Goal: Book appointment/travel/reservation

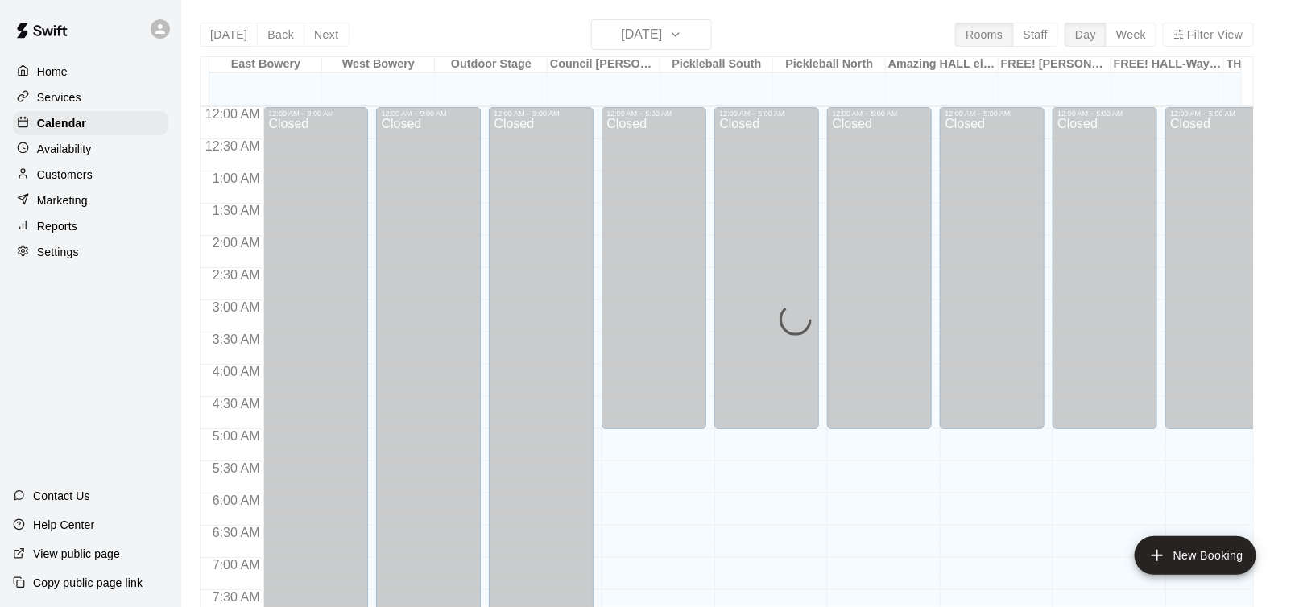
scroll to position [978, 0]
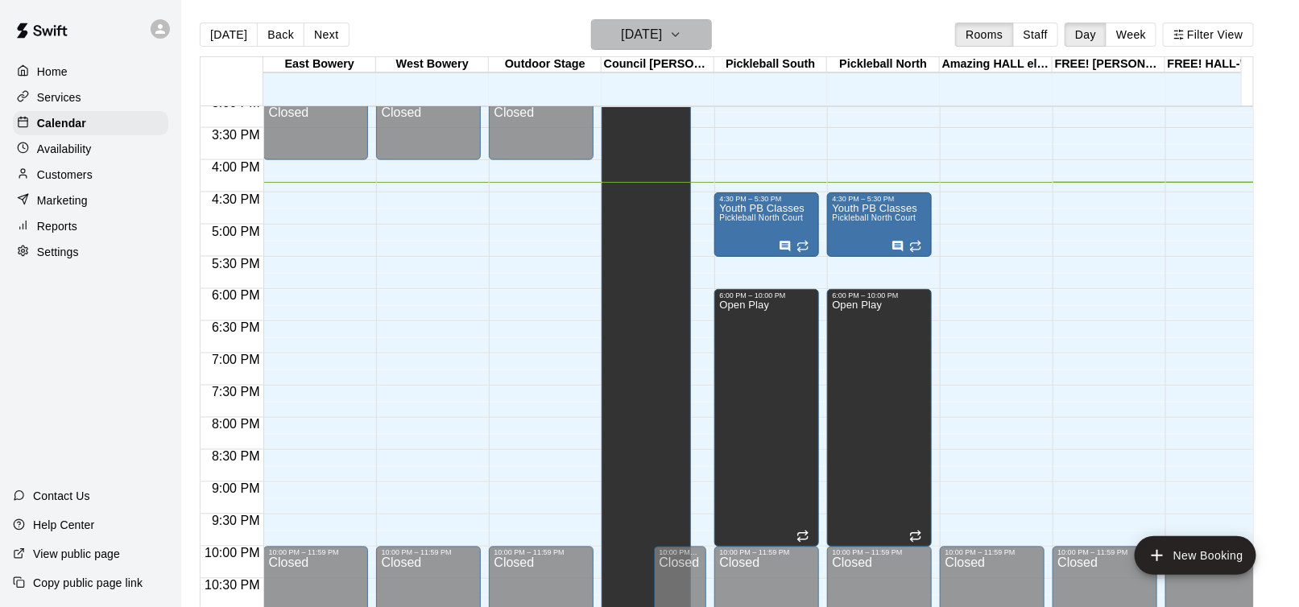
click at [682, 32] on icon "button" at bounding box center [675, 34] width 13 height 19
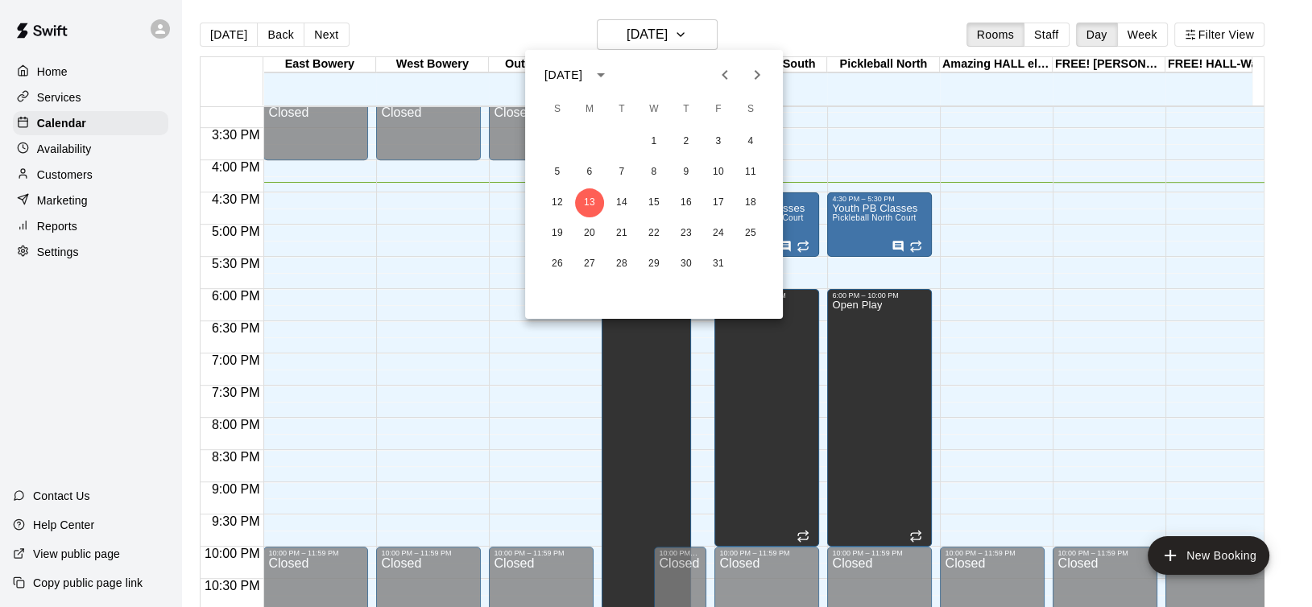
click at [756, 73] on icon "Next month" at bounding box center [757, 74] width 19 height 19
click at [656, 267] on button "31" at bounding box center [654, 264] width 29 height 29
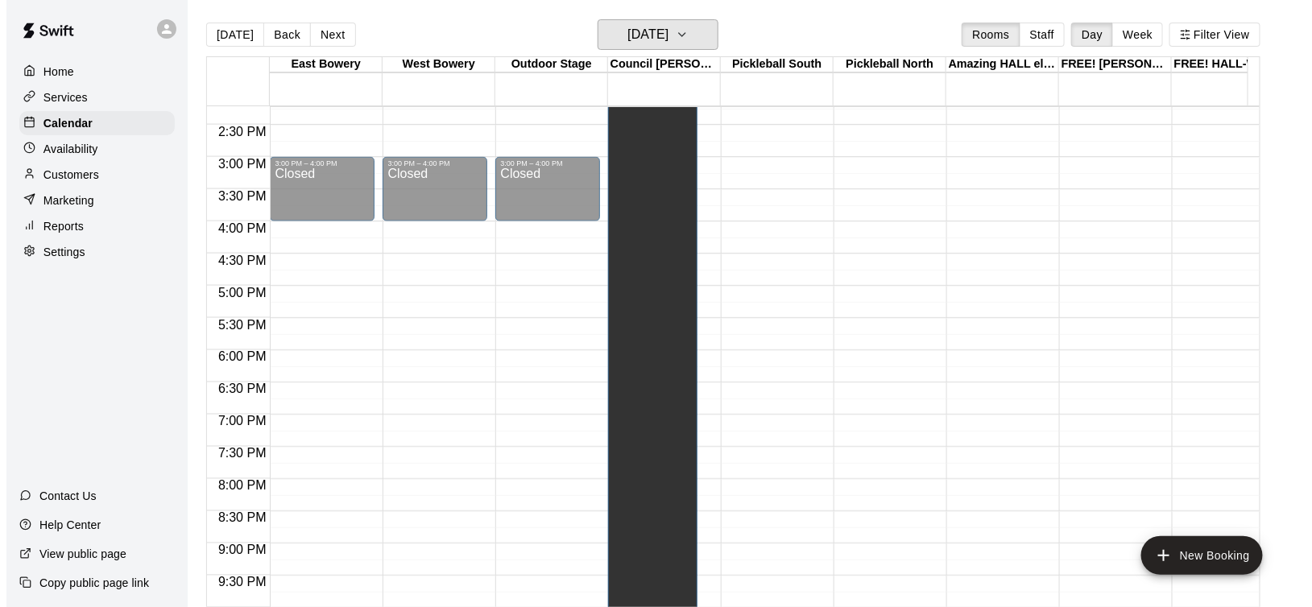
scroll to position [877, 0]
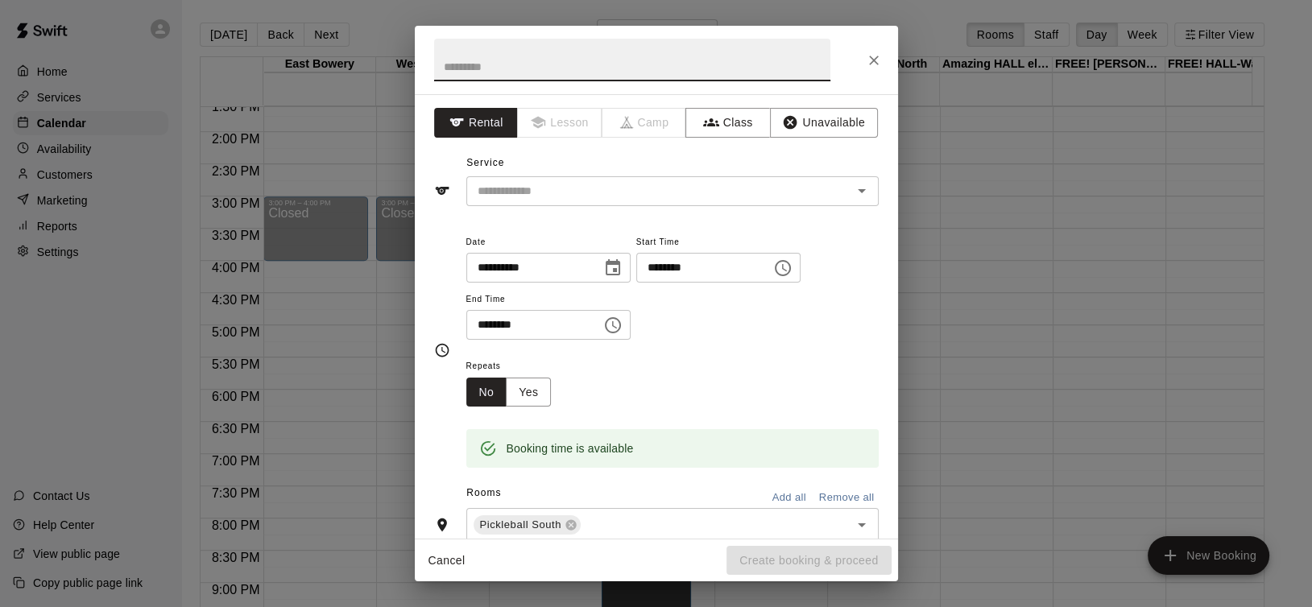
click at [467, 63] on input "text" at bounding box center [632, 60] width 396 height 43
type input "*********"
click at [565, 193] on input "text" at bounding box center [648, 191] width 355 height 20
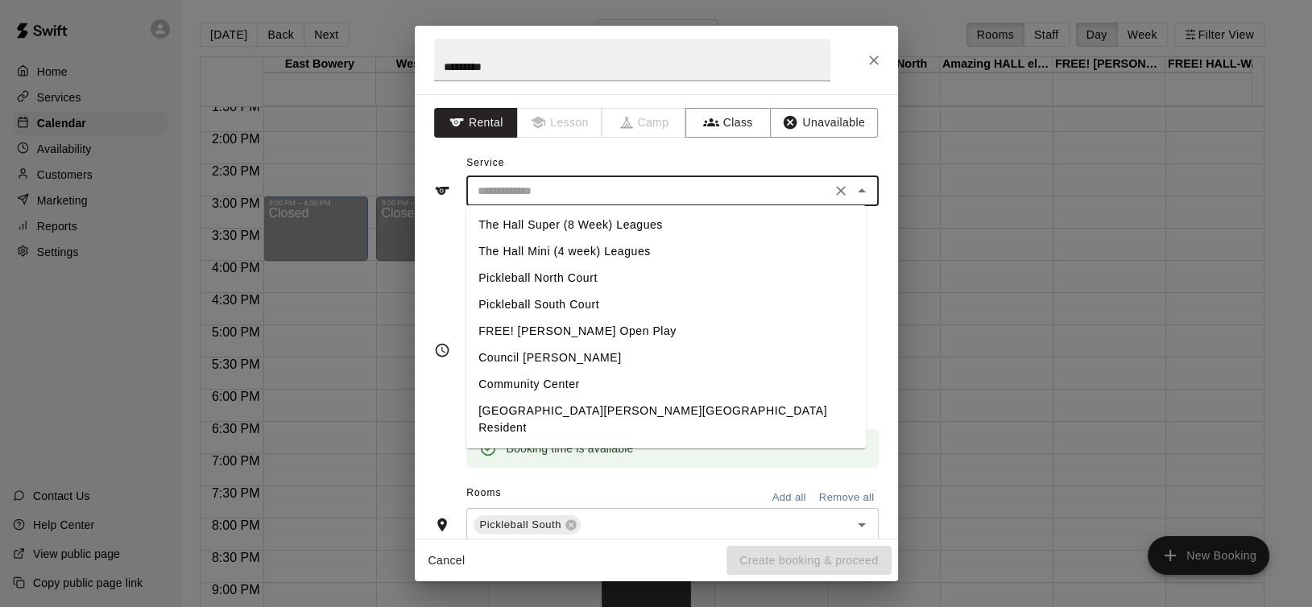
click at [561, 280] on li "Pickleball North Court" at bounding box center [666, 278] width 400 height 27
type input "**********"
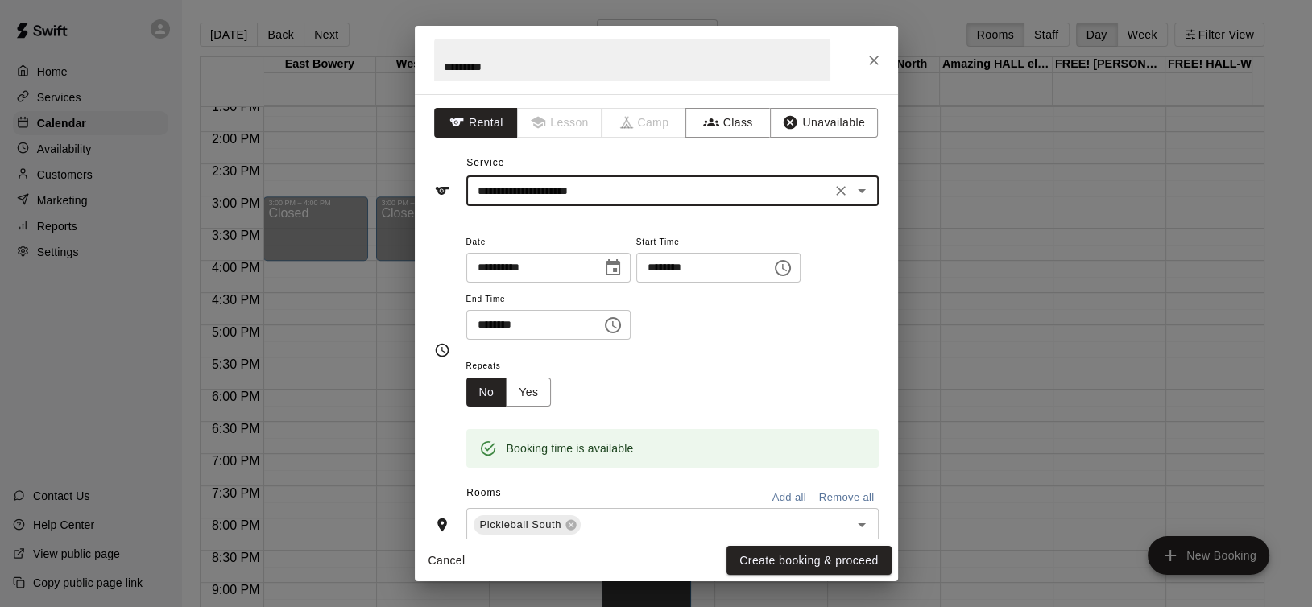
click at [623, 321] on icon "Choose time, selected time is 4:00 PM" at bounding box center [612, 325] width 19 height 19
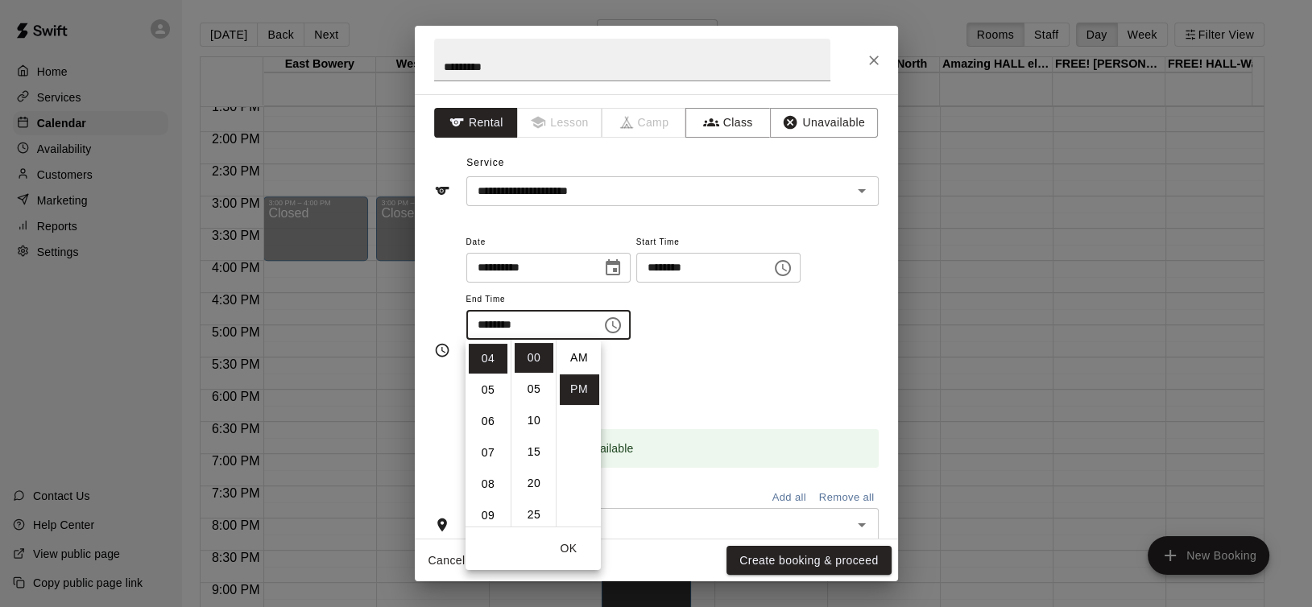
scroll to position [28, 0]
click at [531, 423] on li "10" at bounding box center [534, 421] width 39 height 30
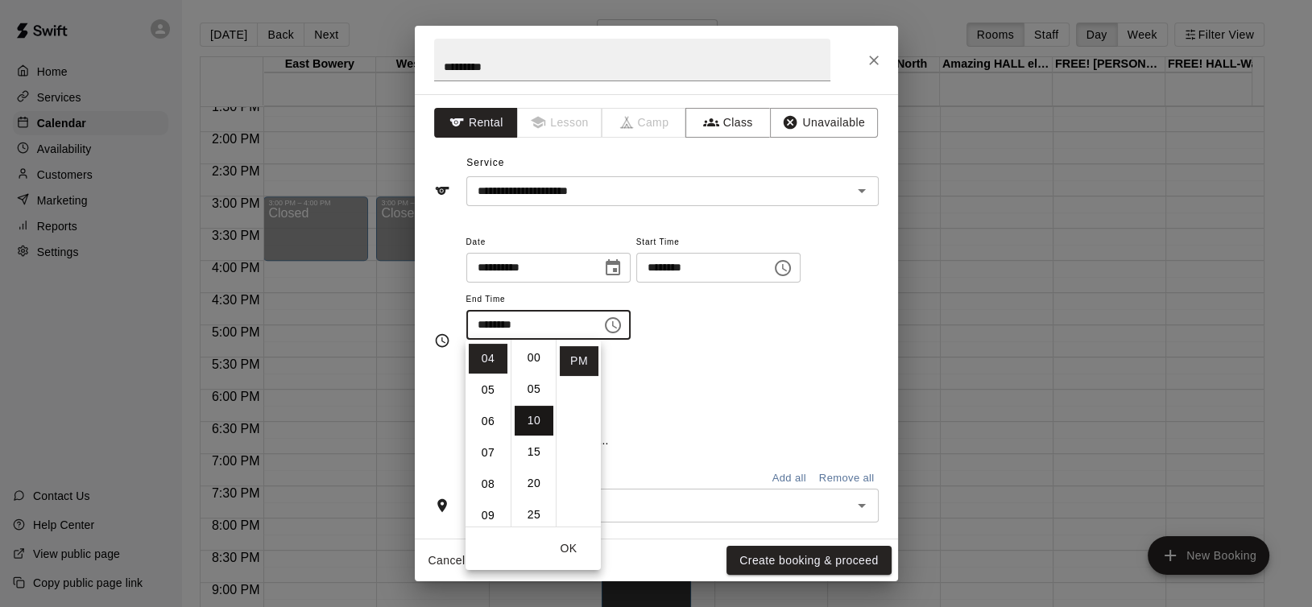
scroll to position [62, 0]
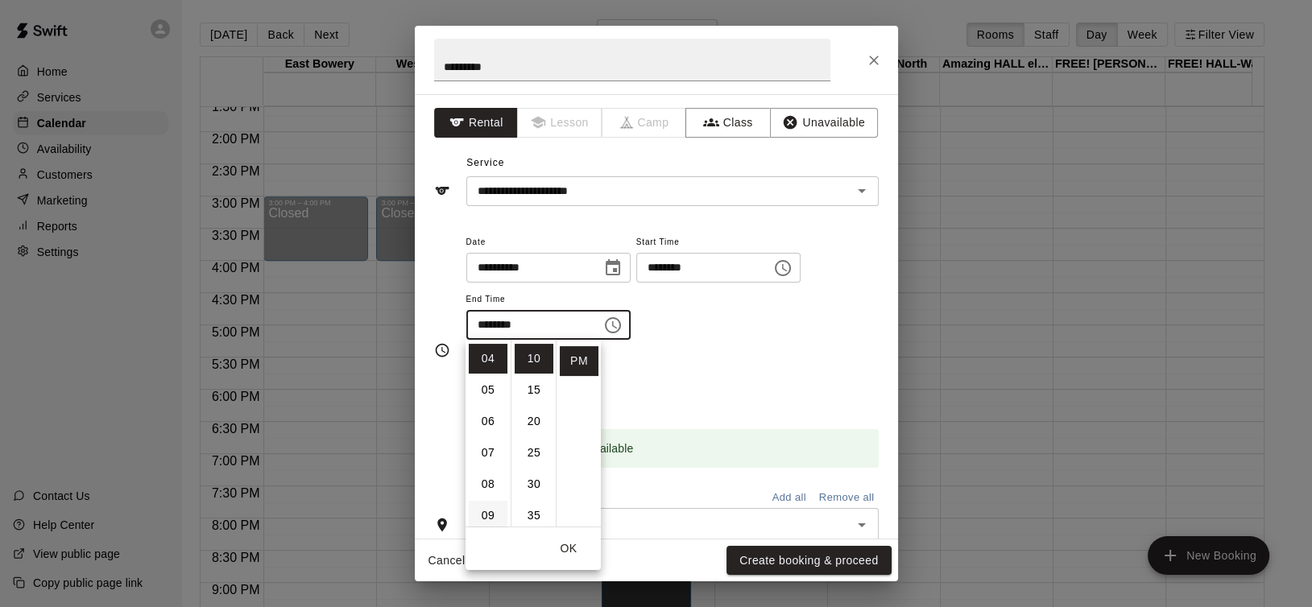
click at [488, 516] on li "09" at bounding box center [488, 516] width 39 height 30
click at [484, 388] on li "10" at bounding box center [488, 390] width 39 height 30
type input "********"
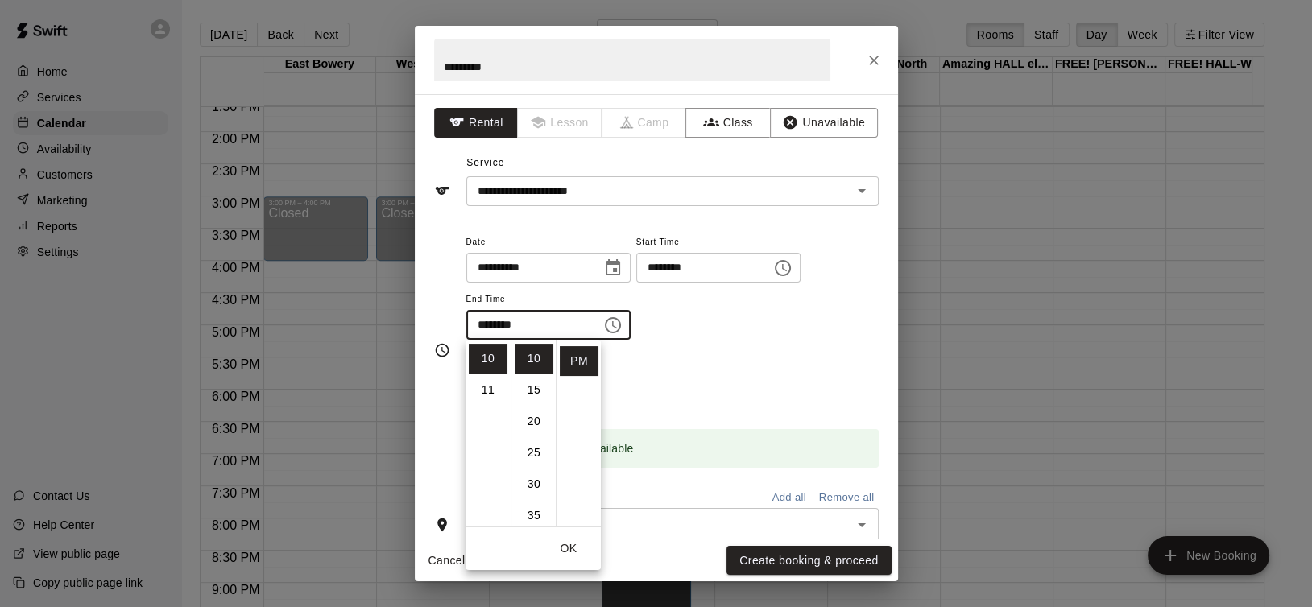
click at [725, 358] on div "Repeats No Yes" at bounding box center [672, 381] width 412 height 51
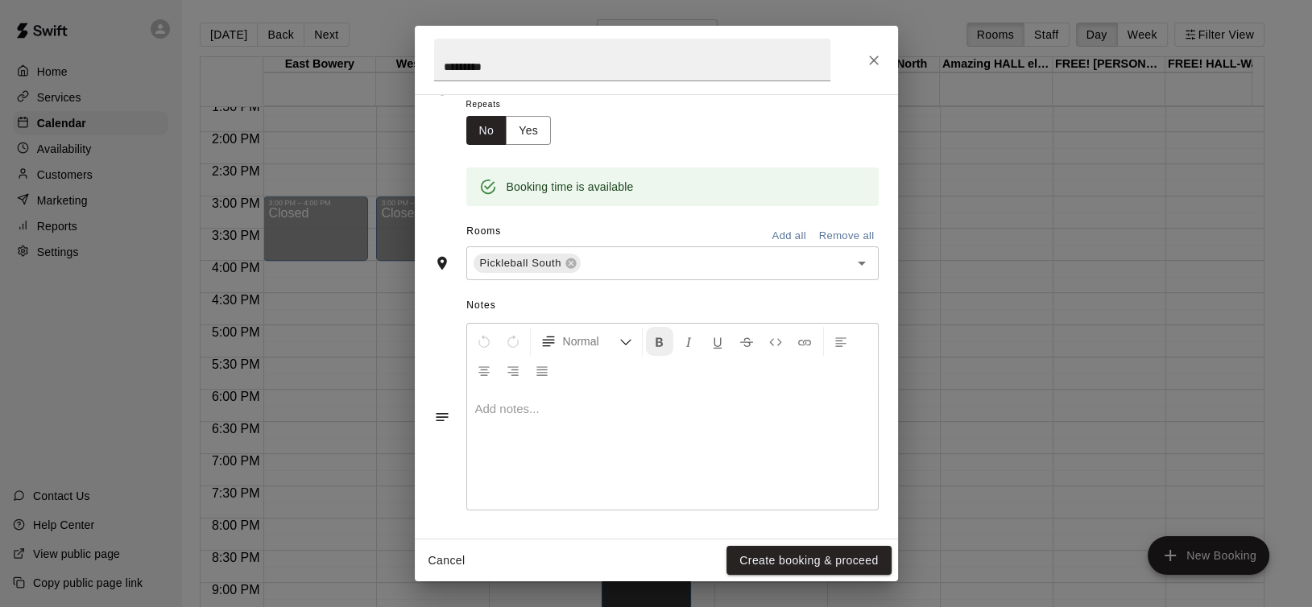
scroll to position [263, 0]
click at [535, 414] on p at bounding box center [672, 408] width 395 height 16
click at [792, 560] on button "Create booking & proceed" at bounding box center [809, 561] width 164 height 30
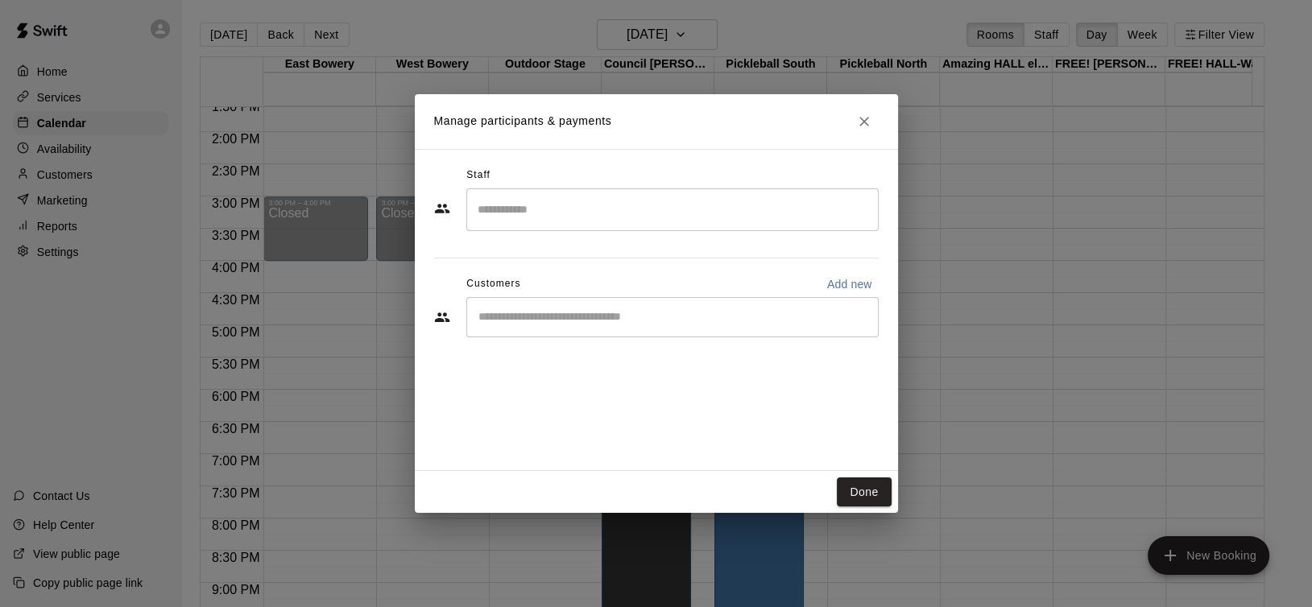
click at [608, 222] on input "Search staff" at bounding box center [673, 210] width 398 height 28
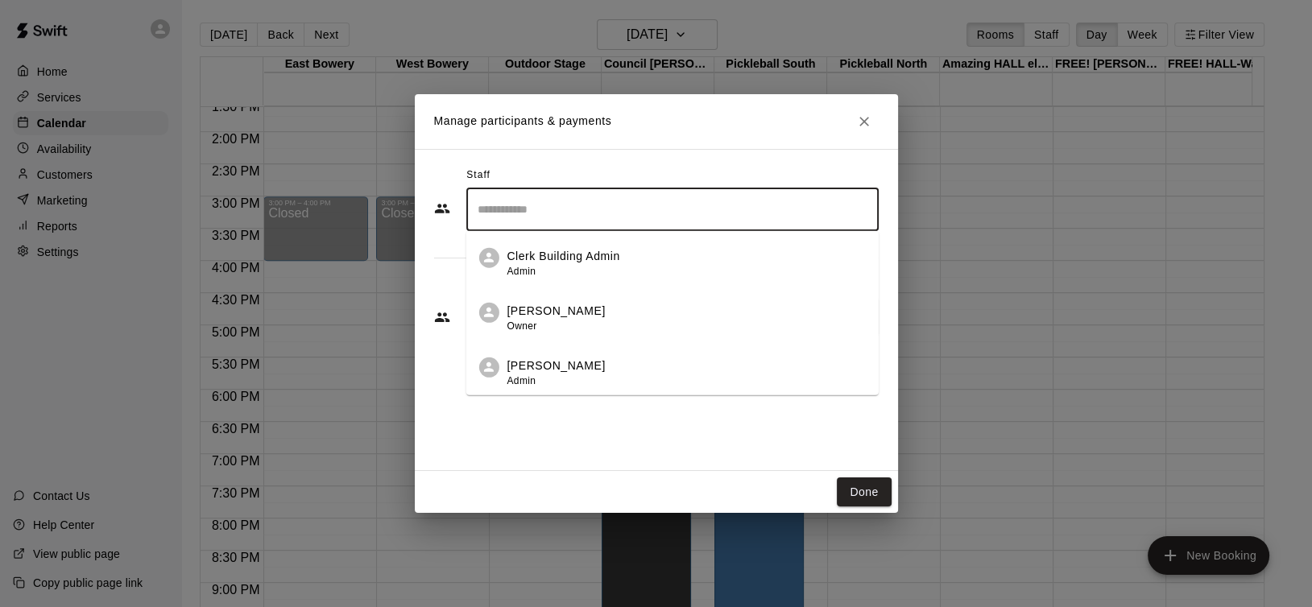
click at [595, 255] on p "Clerk Building Admin" at bounding box center [563, 256] width 113 height 17
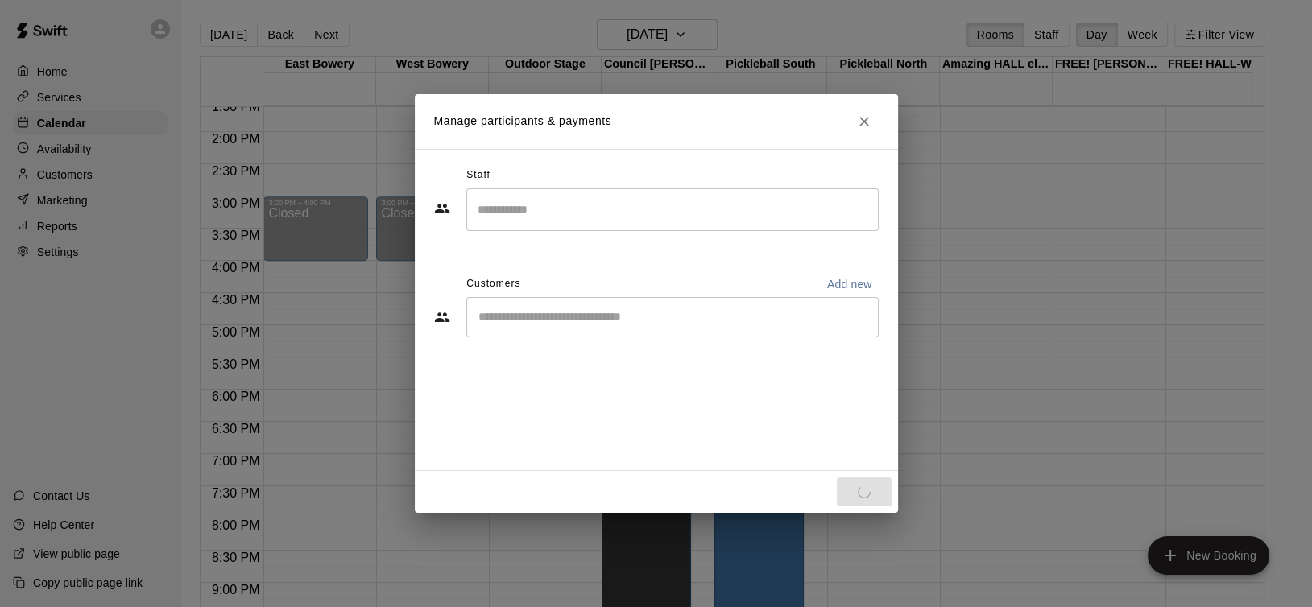
drag, startPoint x: 889, startPoint y: 500, endPoint x: 881, endPoint y: 503, distance: 8.7
click at [888, 500] on div "Done" at bounding box center [656, 492] width 483 height 43
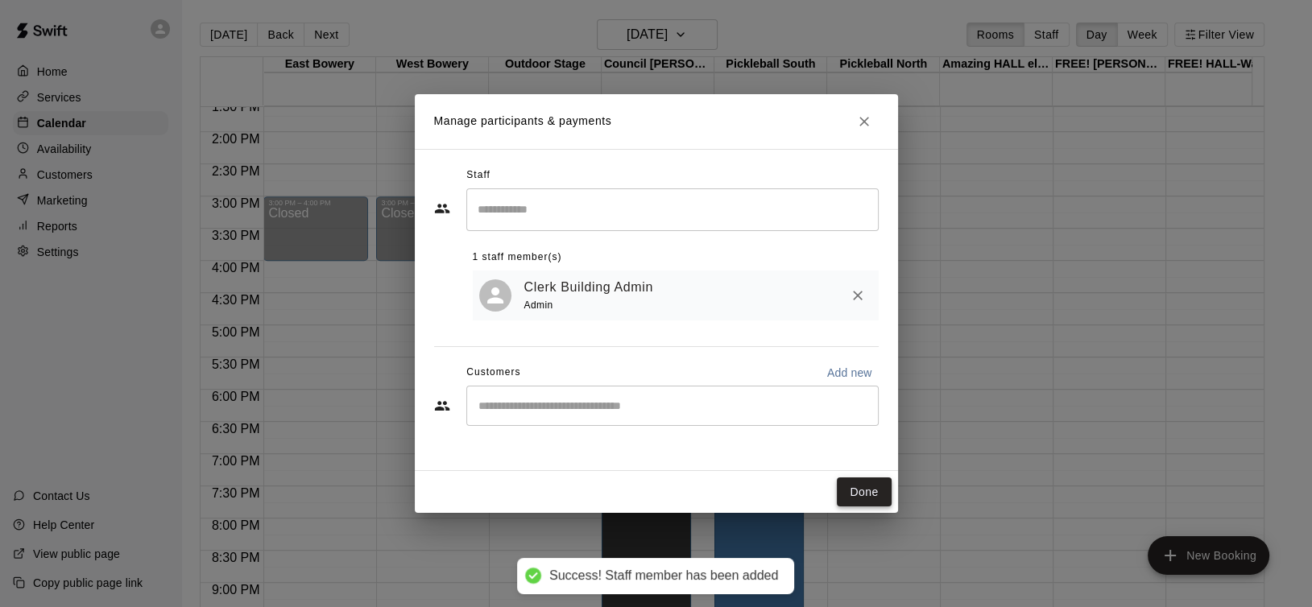
click at [872, 481] on div "Done" at bounding box center [656, 492] width 483 height 43
click at [872, 485] on button "Done" at bounding box center [864, 493] width 54 height 30
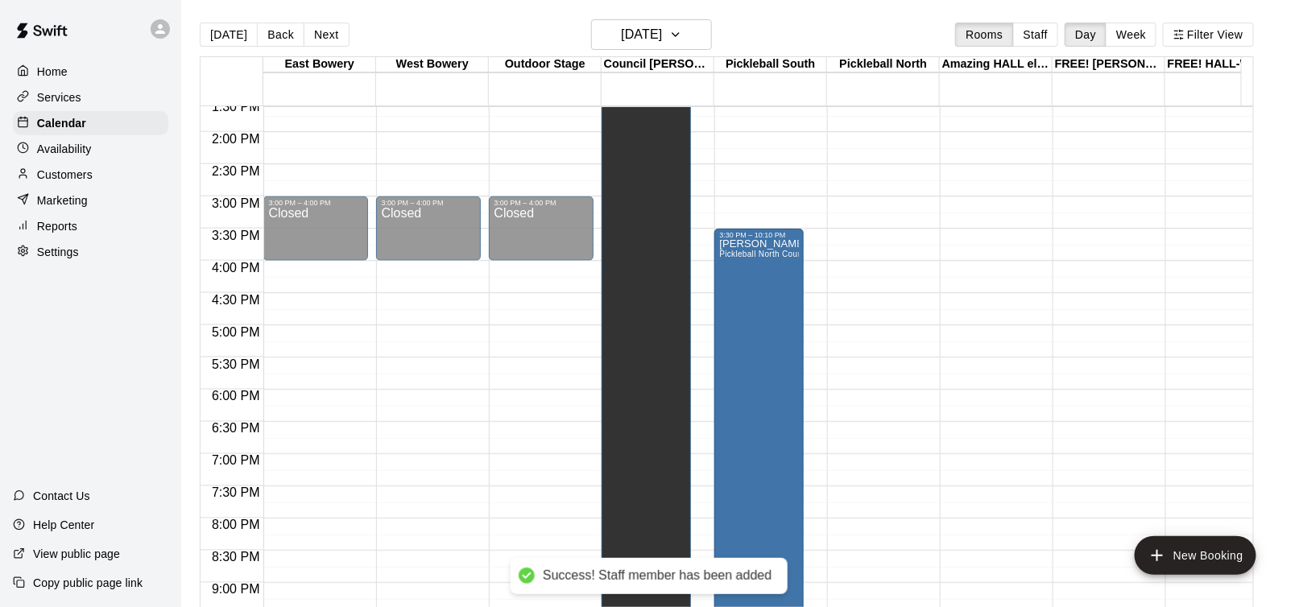
click at [836, 240] on div "12:00 AM – 5:00 AM Closed 10:00 PM – 11:59 PM Closed" at bounding box center [879, 3] width 105 height 1547
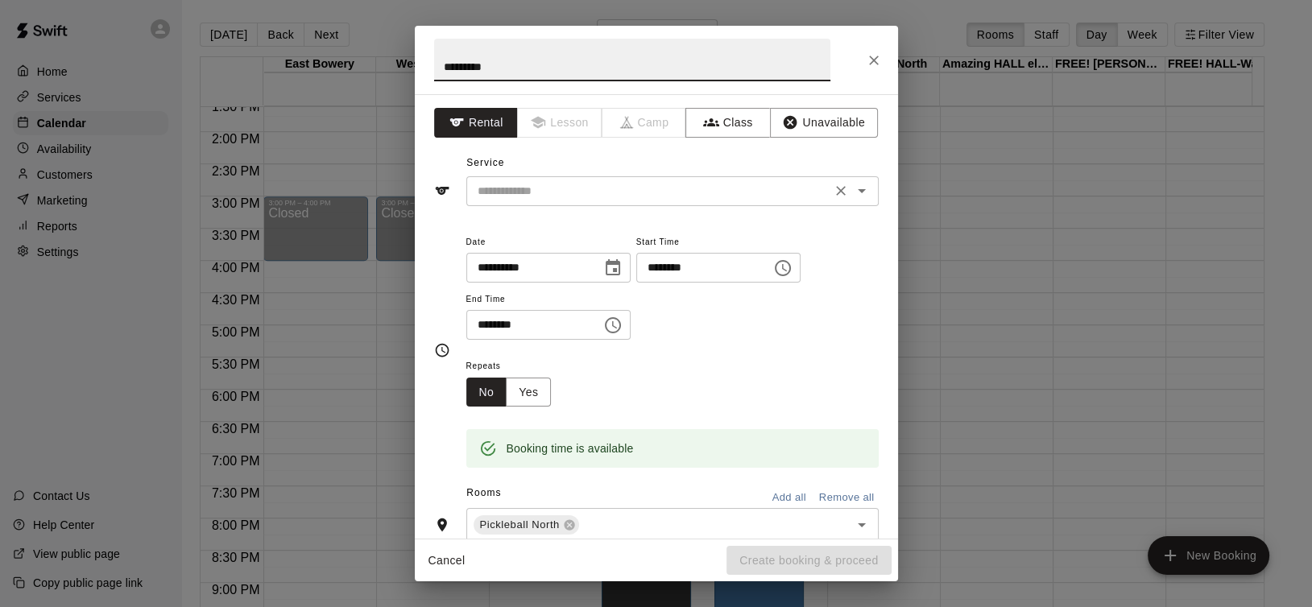
type input "*********"
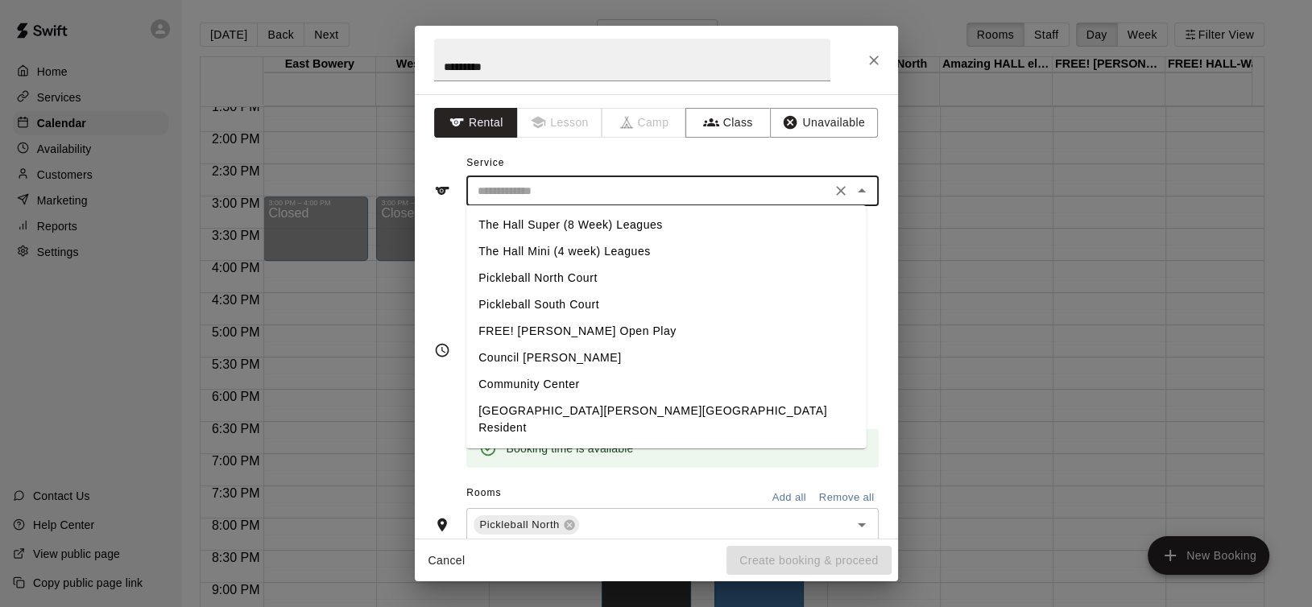
click at [586, 188] on input "text" at bounding box center [648, 191] width 355 height 20
click at [578, 297] on li "Pickleball South Court" at bounding box center [666, 305] width 400 height 27
type input "**********"
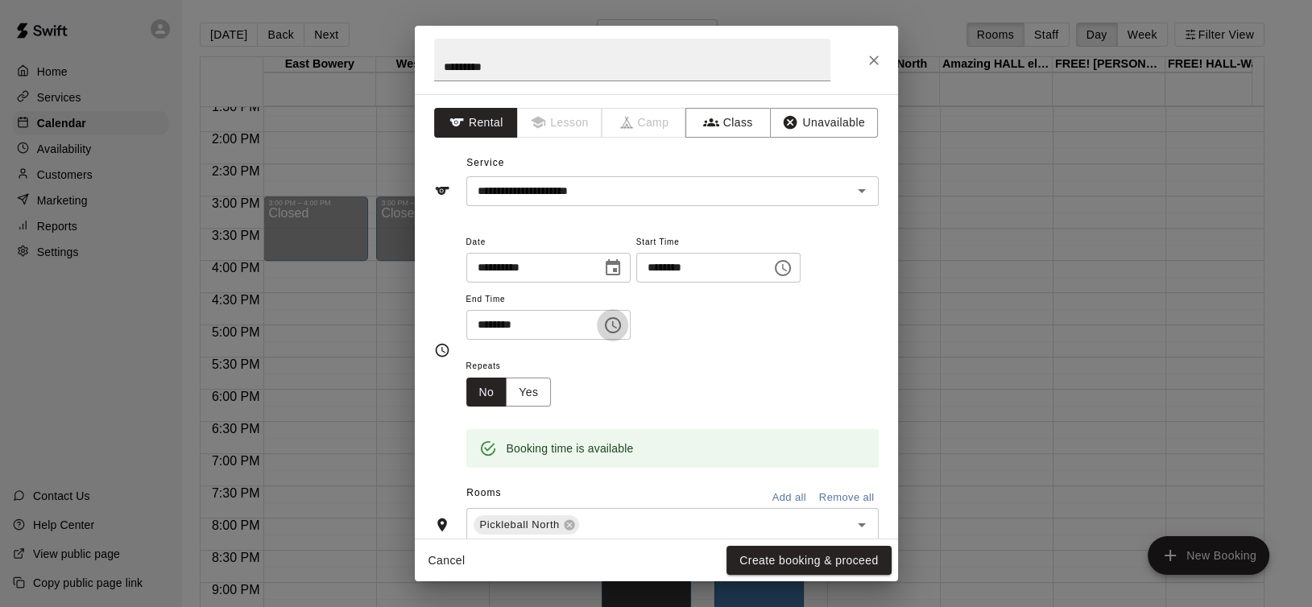
click at [623, 324] on icon "Choose time, selected time is 4:00 PM" at bounding box center [612, 325] width 19 height 19
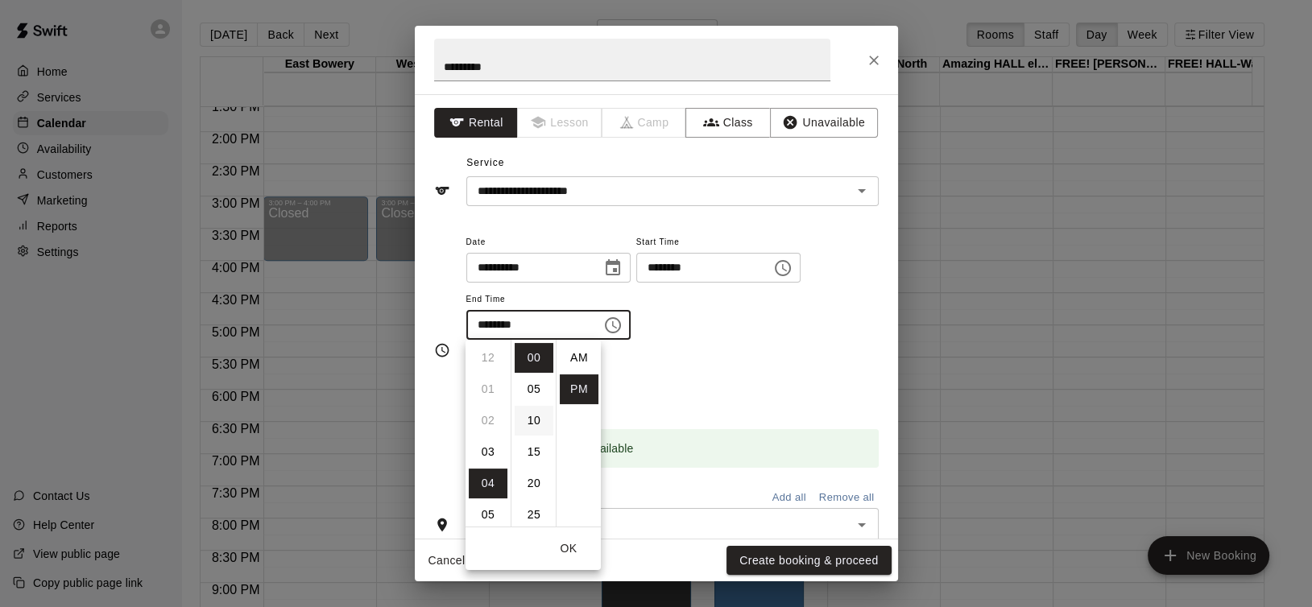
scroll to position [28, 0]
click at [488, 511] on li "09" at bounding box center [488, 516] width 39 height 30
type input "********"
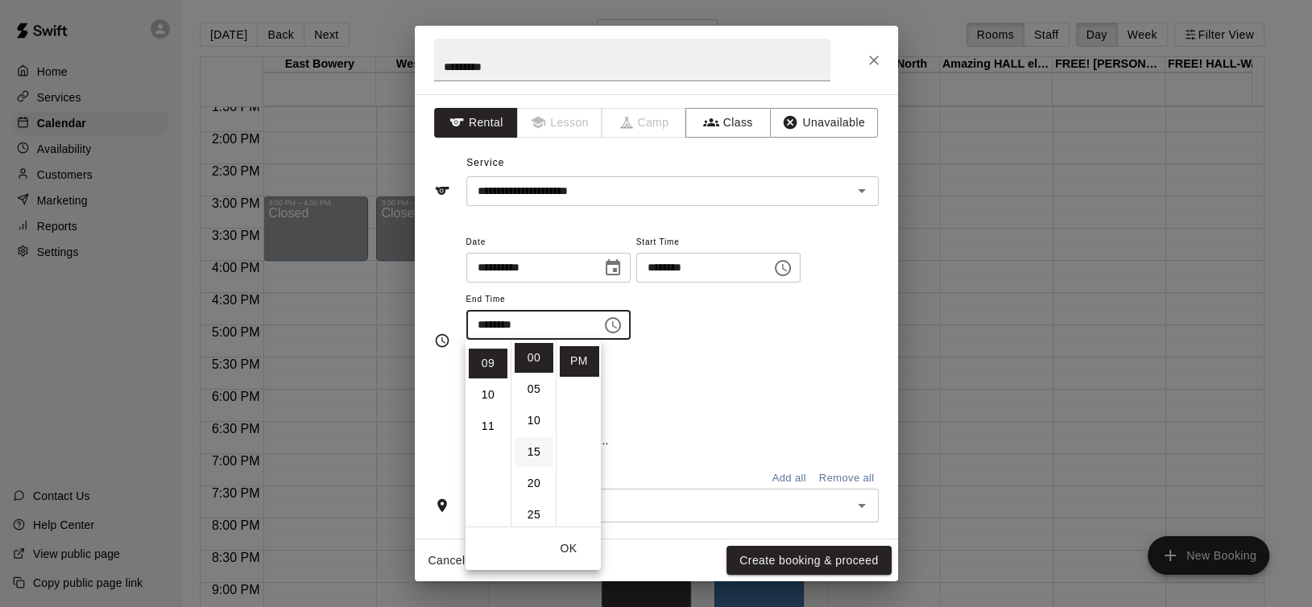
scroll to position [282, 0]
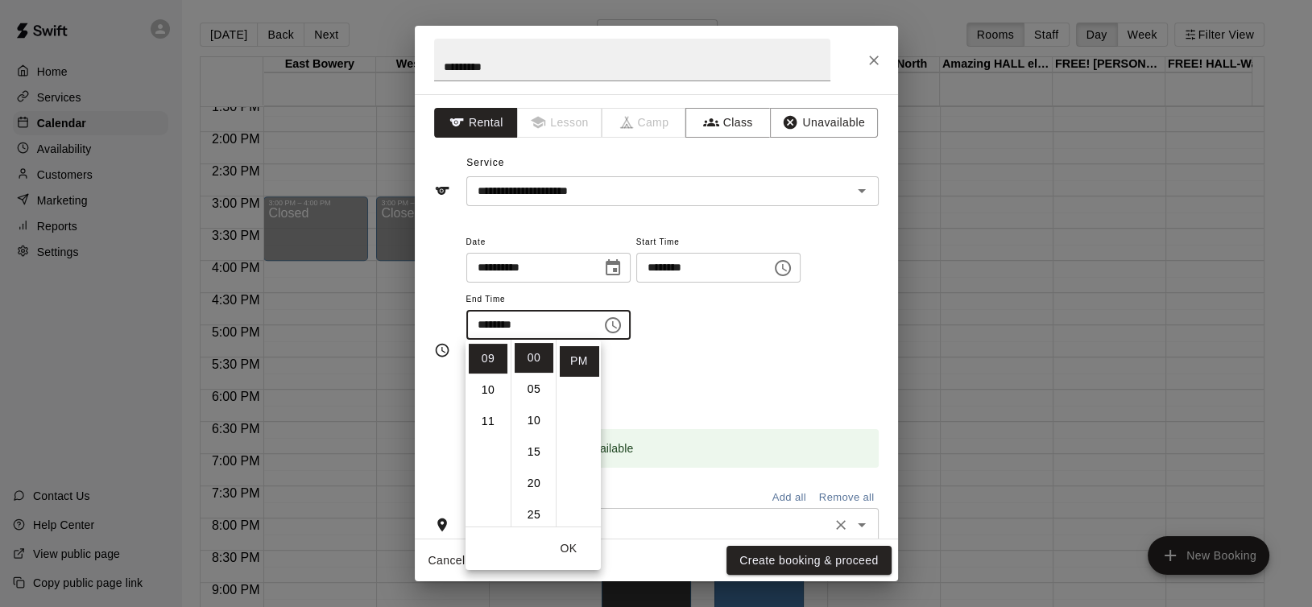
click at [769, 516] on input "text" at bounding box center [704, 526] width 245 height 20
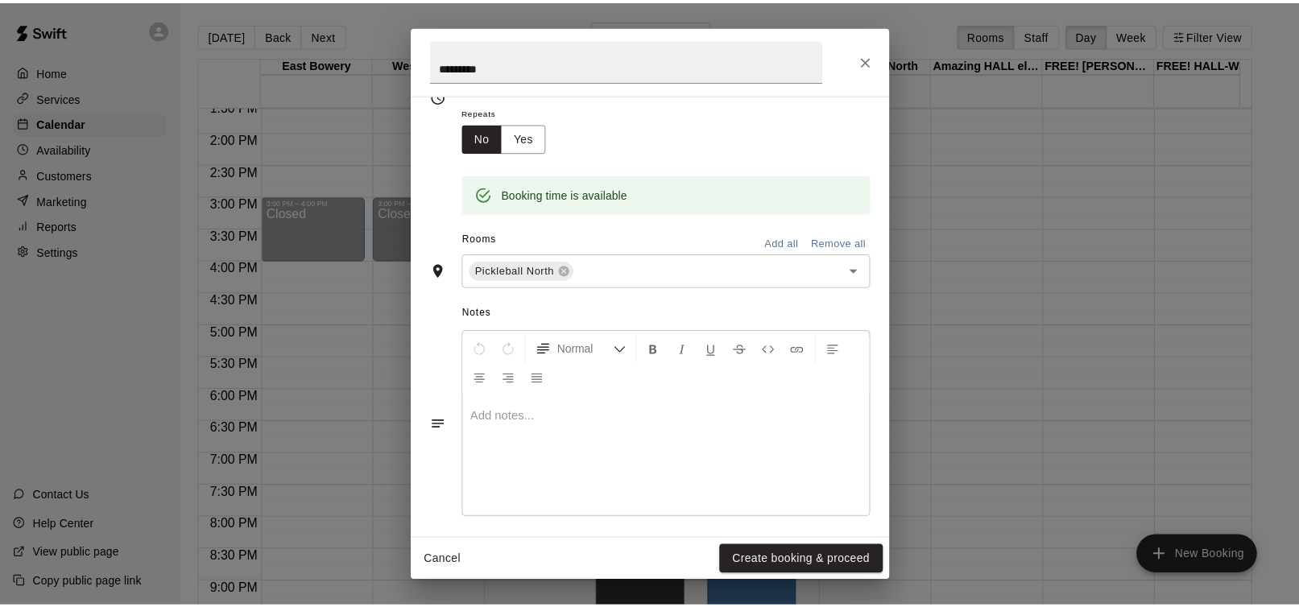
scroll to position [263, 0]
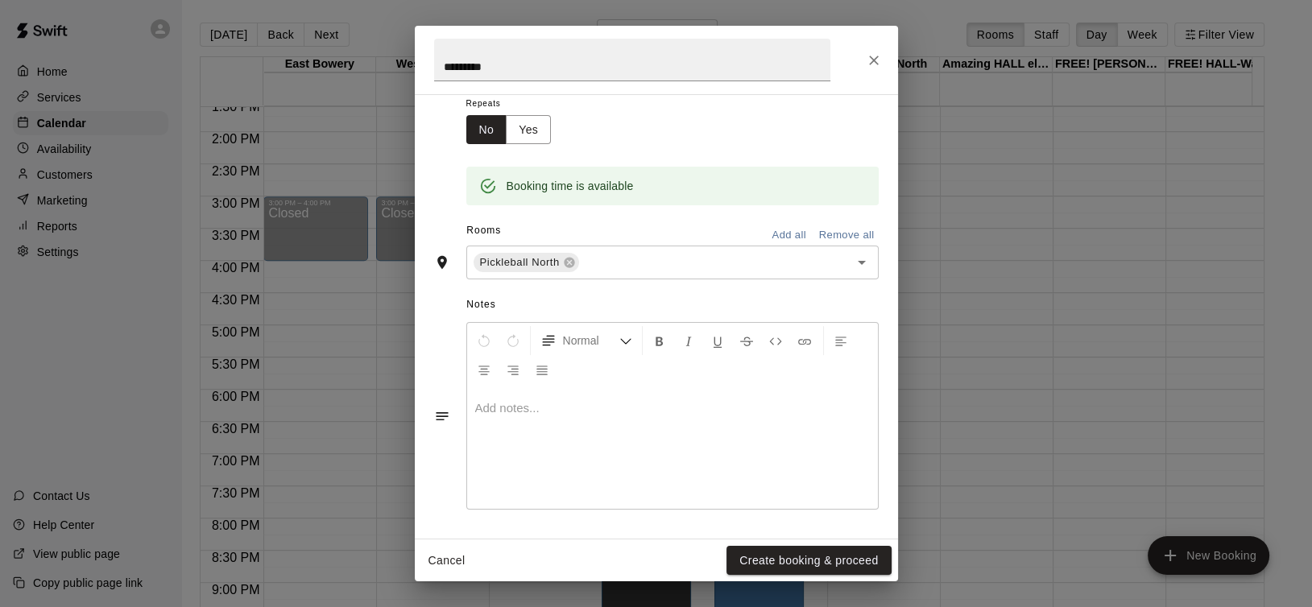
click at [661, 417] on div at bounding box center [672, 448] width 411 height 121
click at [774, 565] on button "Create booking & proceed" at bounding box center [809, 561] width 164 height 30
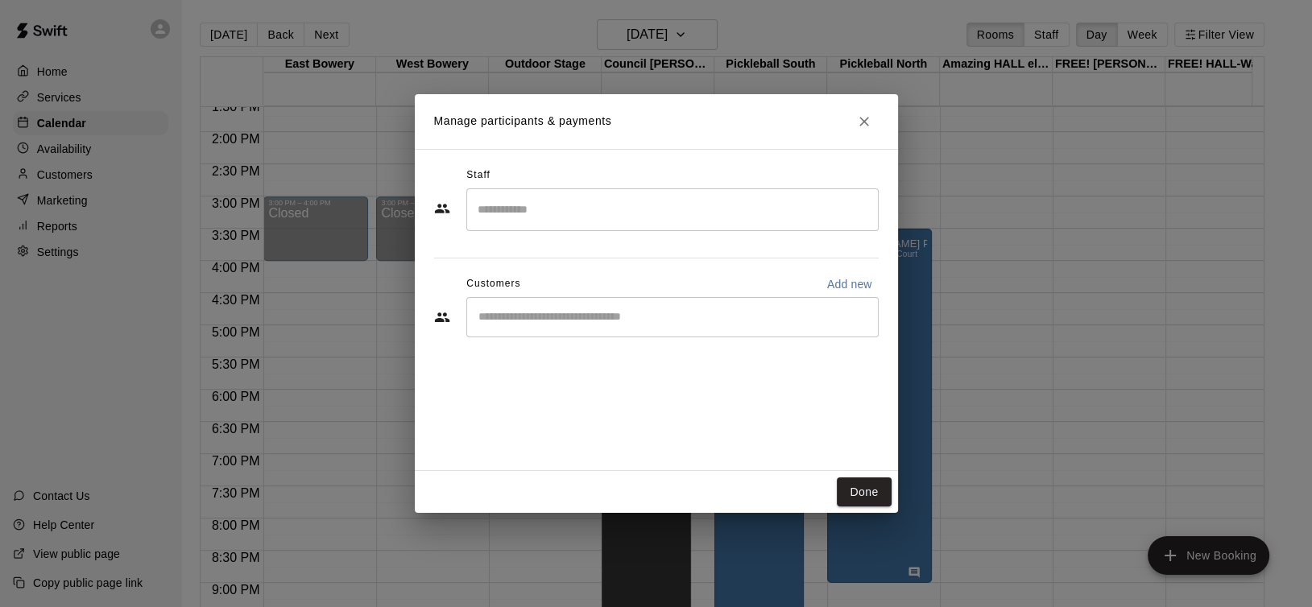
click at [591, 216] on input "Search staff" at bounding box center [673, 210] width 398 height 28
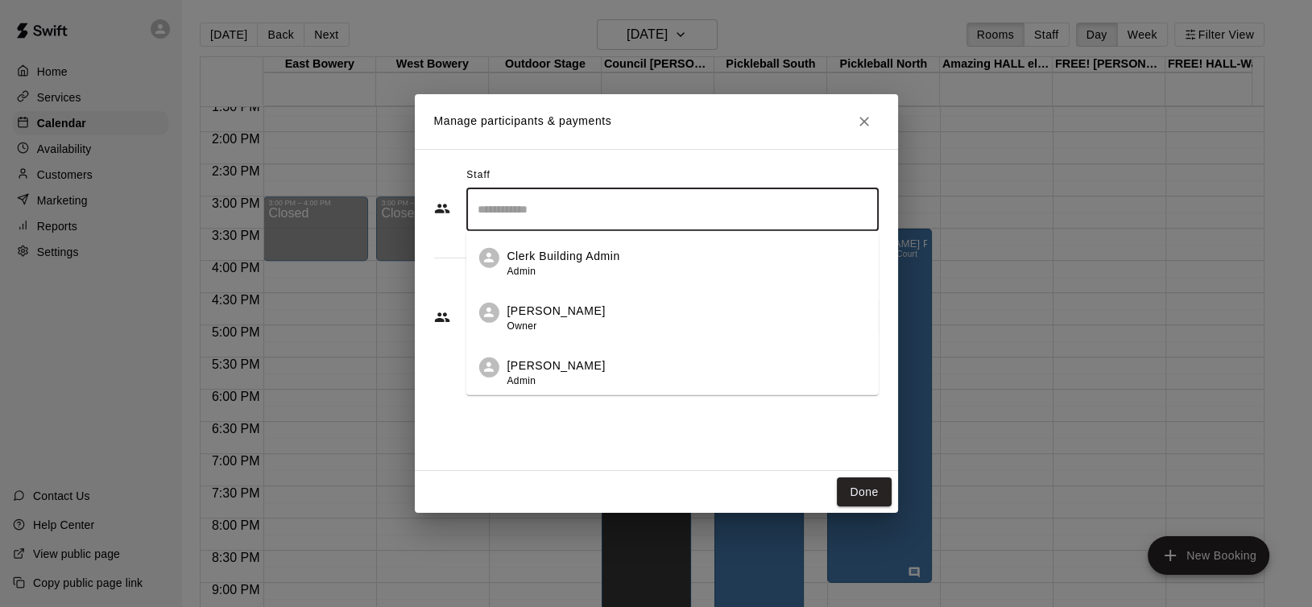
click at [590, 263] on p "Clerk Building Admin" at bounding box center [563, 256] width 113 height 17
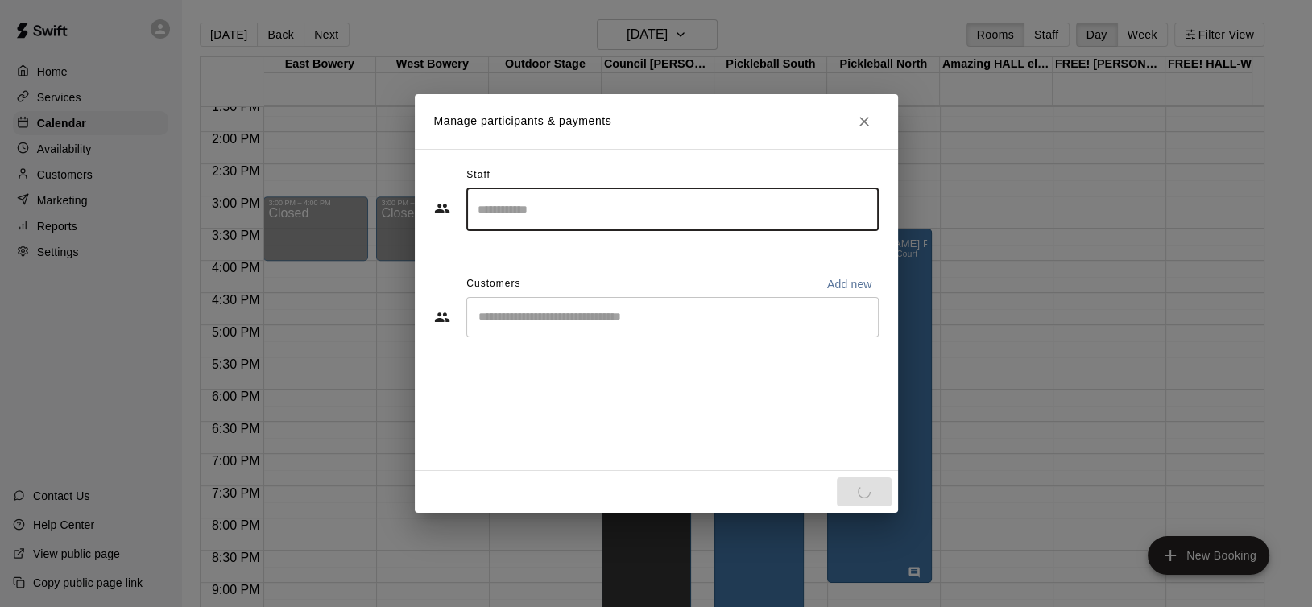
click at [857, 502] on div "Done" at bounding box center [656, 492] width 483 height 43
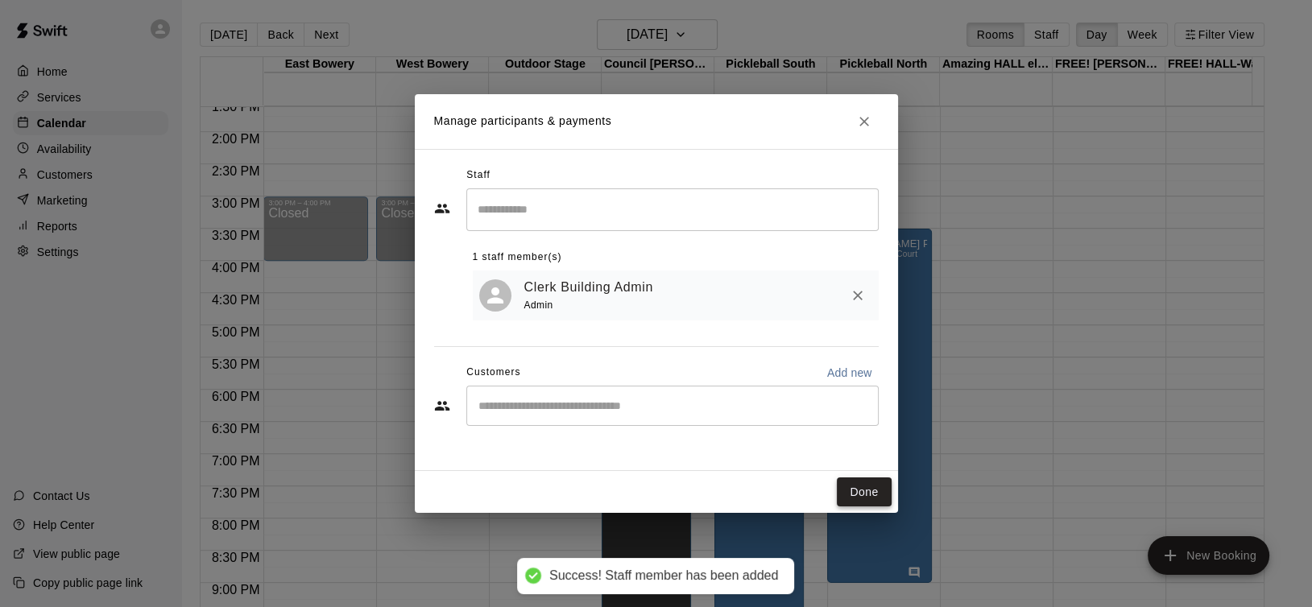
click at [872, 495] on button "Done" at bounding box center [864, 493] width 54 height 30
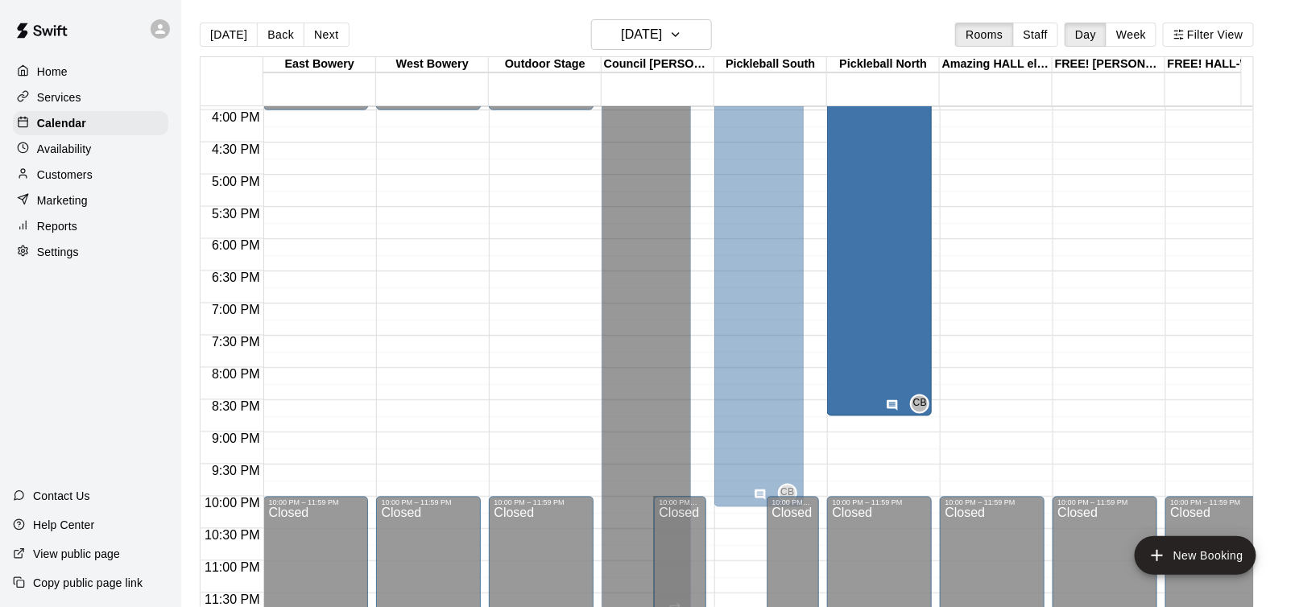
scroll to position [998, 0]
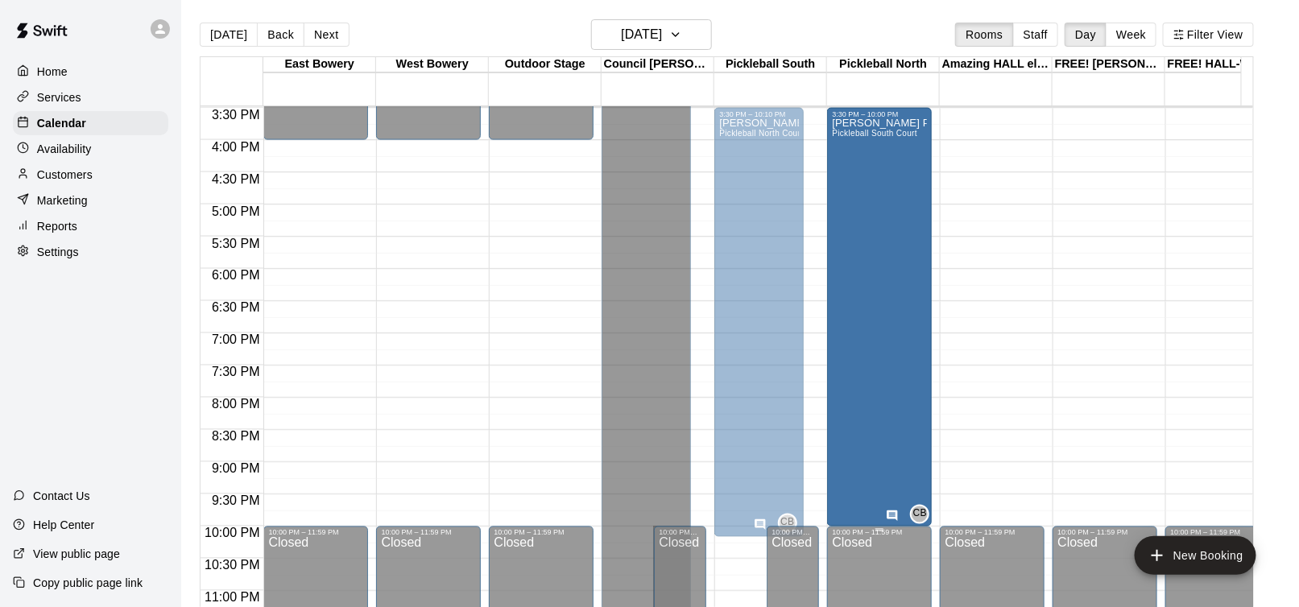
drag, startPoint x: 880, startPoint y: 416, endPoint x: 868, endPoint y: 527, distance: 111.0
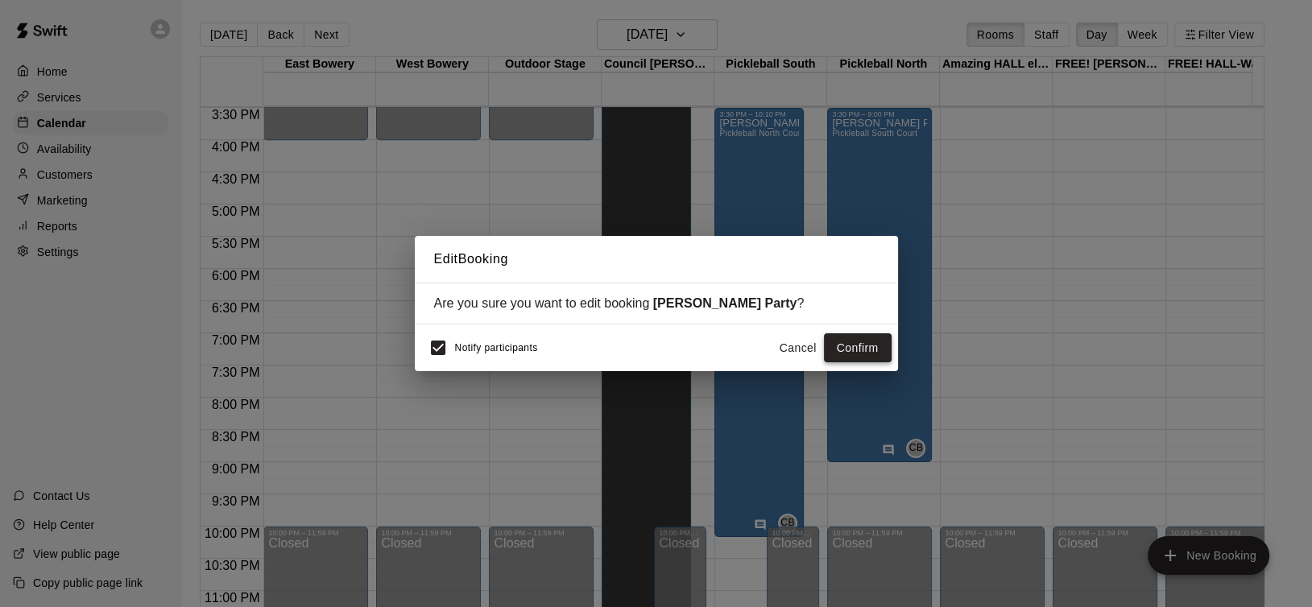
click at [851, 335] on button "Confirm" at bounding box center [858, 348] width 68 height 30
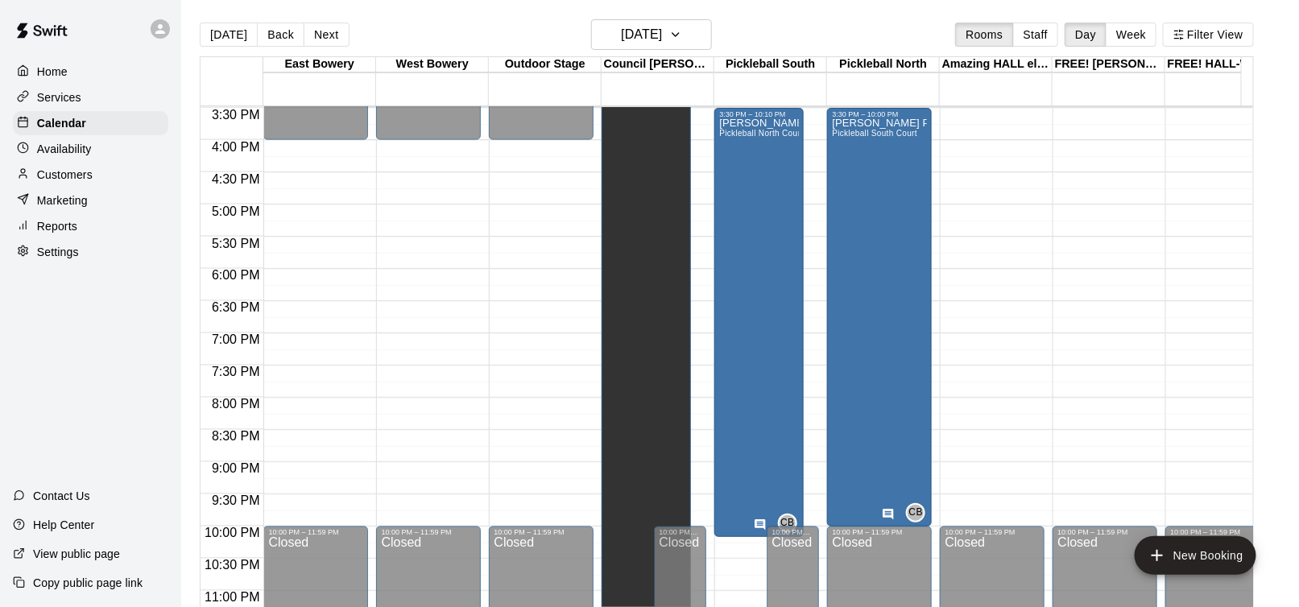
scroll to position [917, 0]
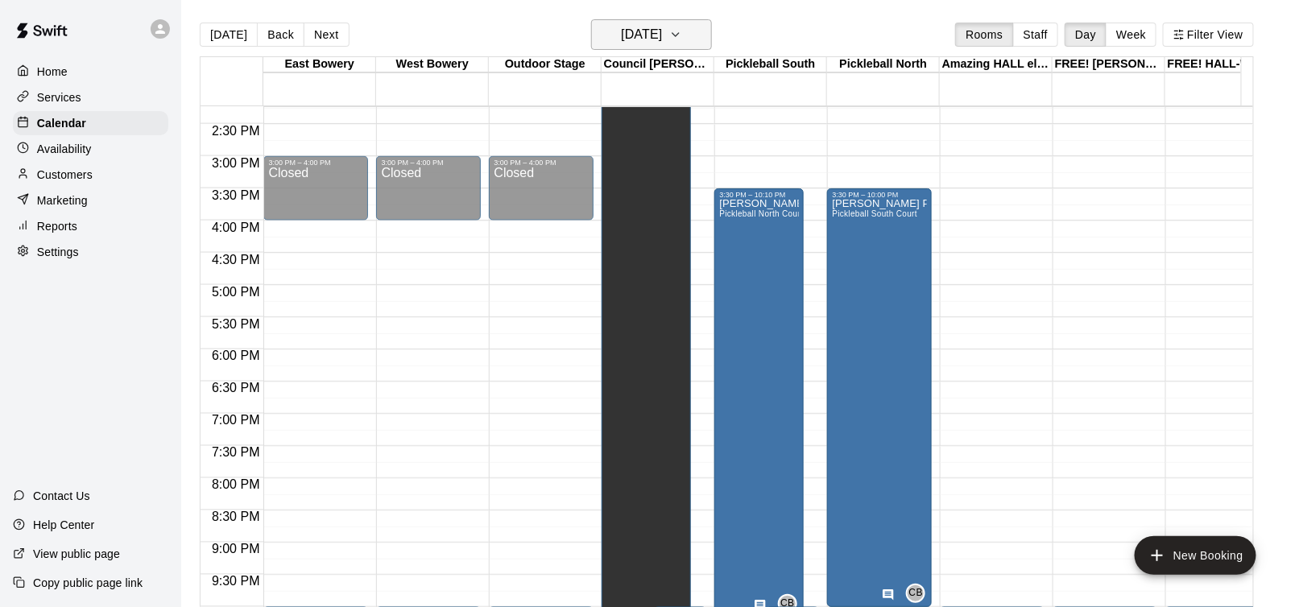
click at [682, 27] on icon "button" at bounding box center [675, 34] width 13 height 19
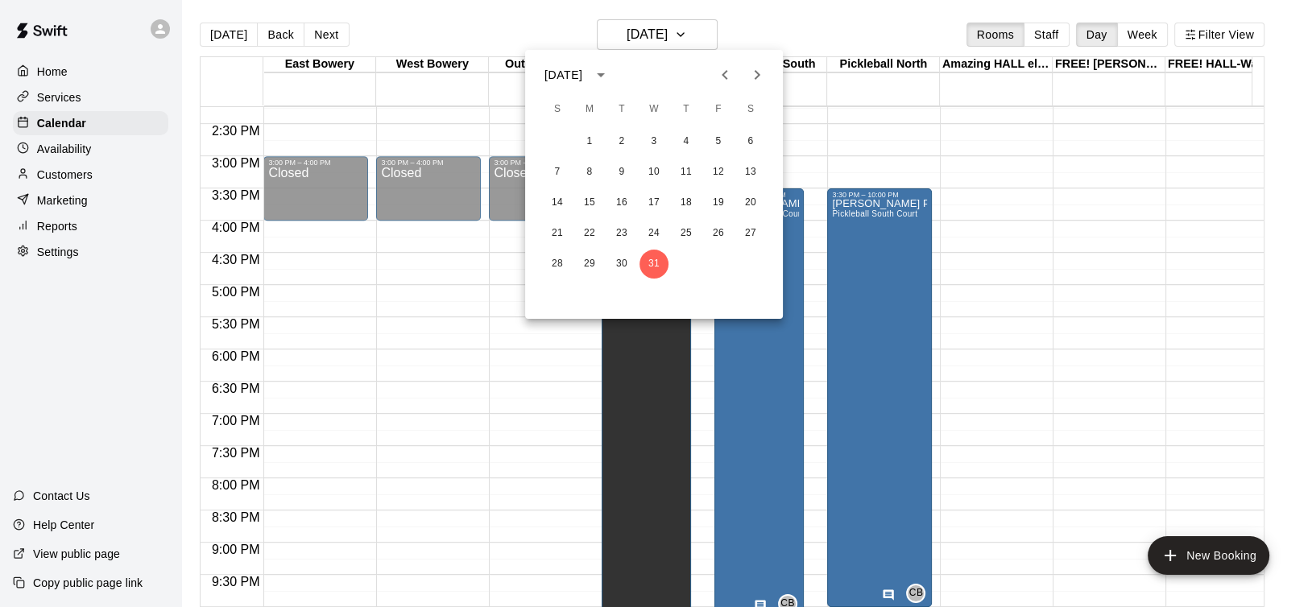
click at [729, 72] on icon "Previous month" at bounding box center [724, 74] width 19 height 19
click at [746, 231] on button "25" at bounding box center [750, 233] width 29 height 29
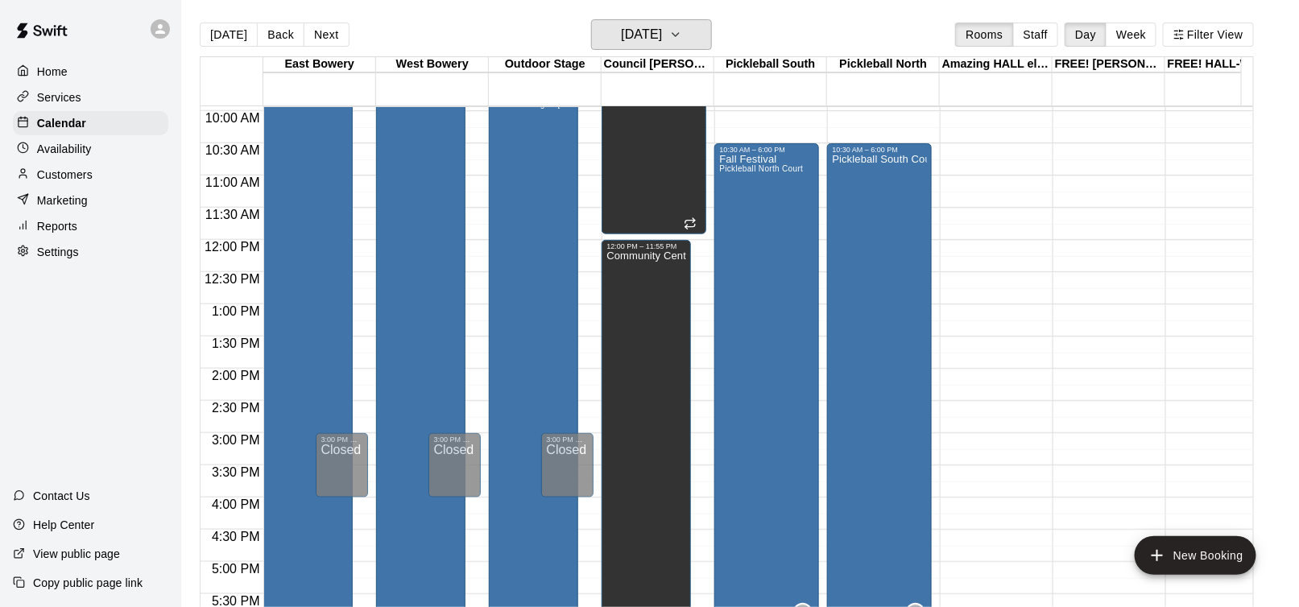
scroll to position [595, 0]
